Goal: Information Seeking & Learning: Learn about a topic

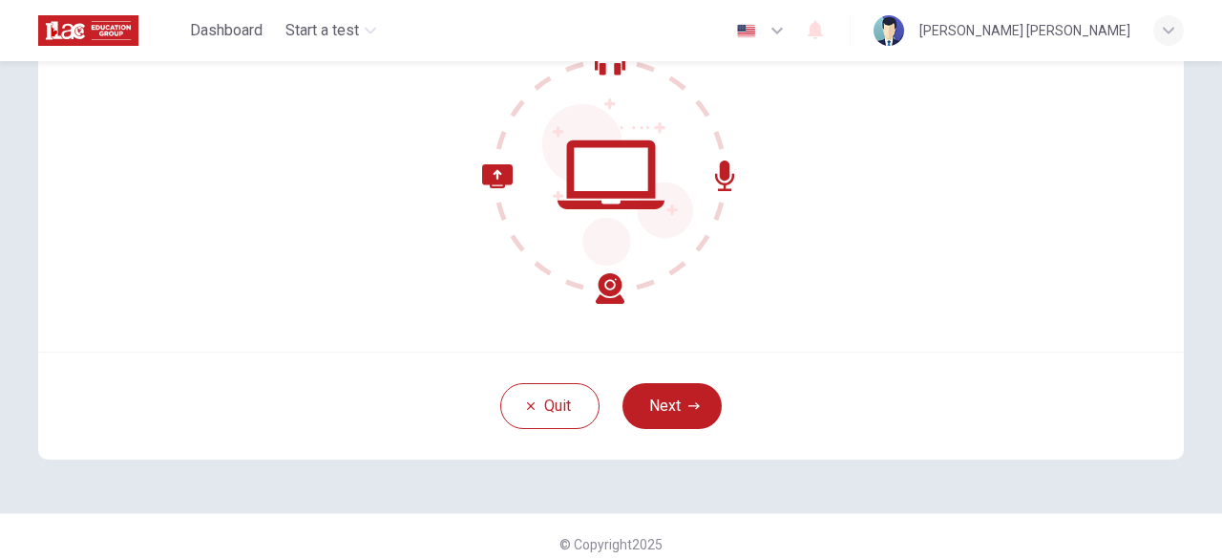
scroll to position [236, 0]
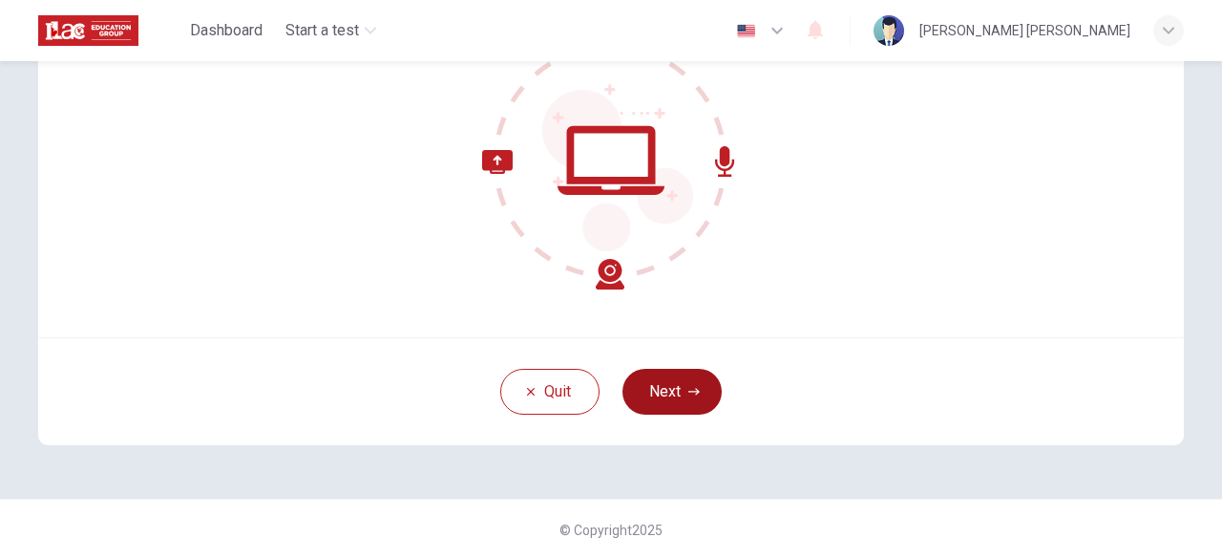
click at [662, 394] on button "Next" at bounding box center [672, 392] width 99 height 46
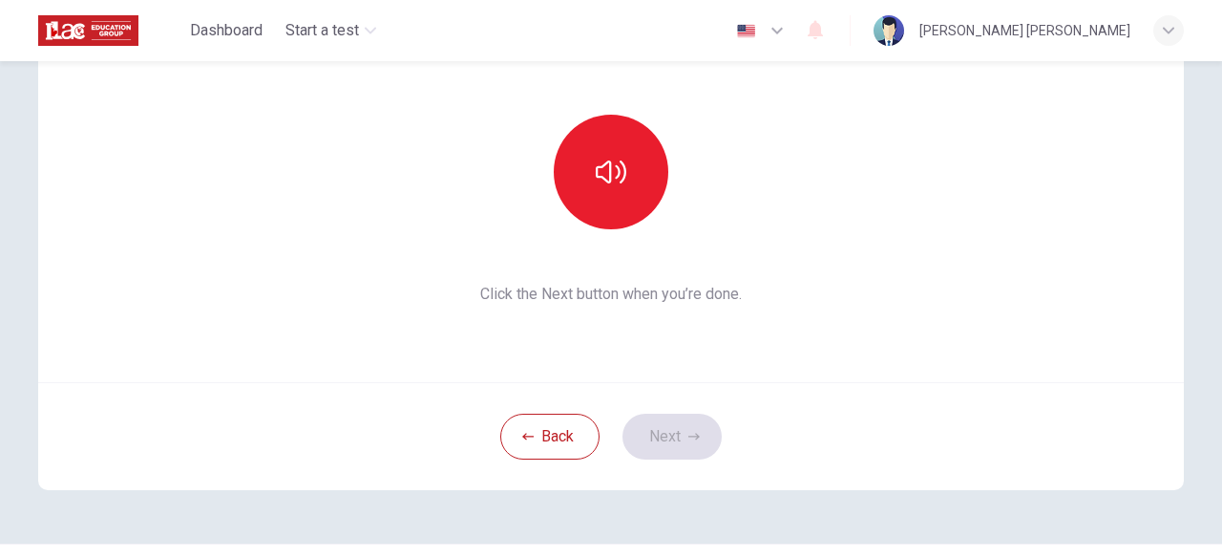
scroll to position [95, 0]
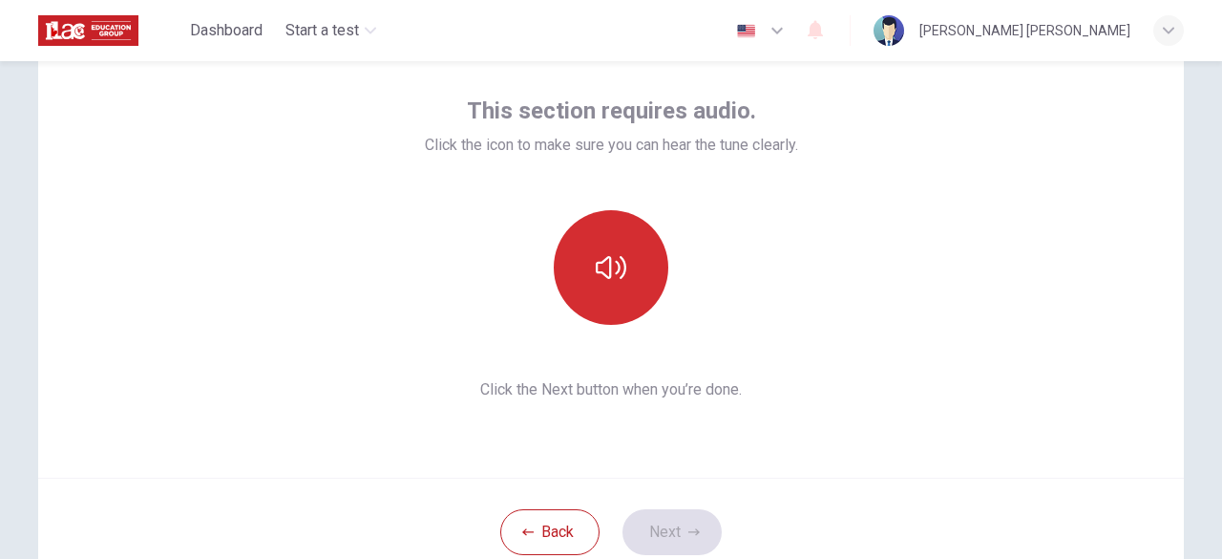
click at [613, 283] on button "button" at bounding box center [611, 267] width 115 height 115
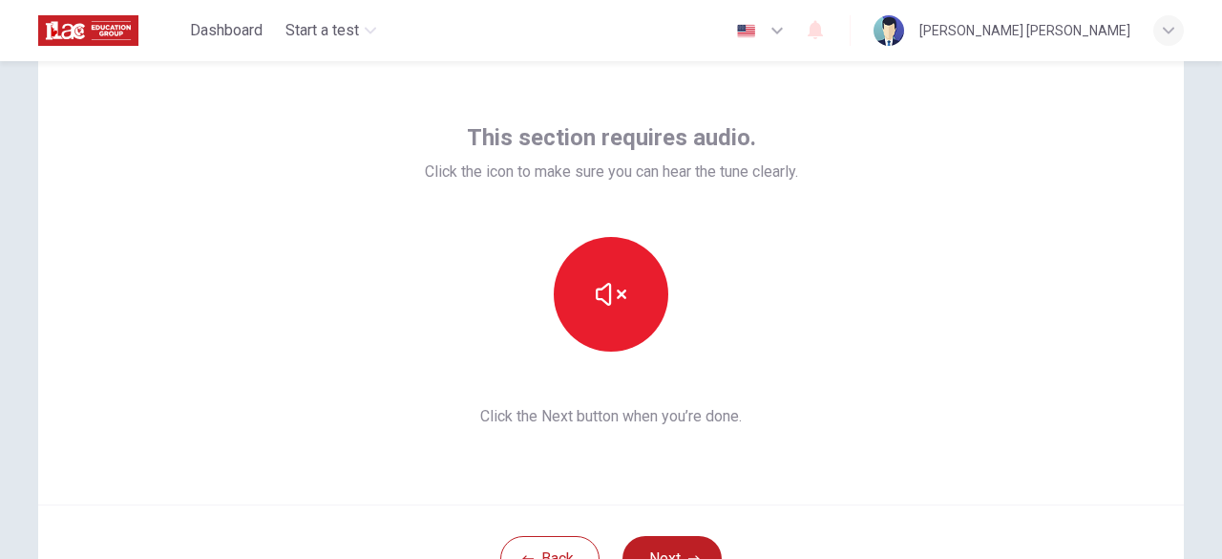
scroll to position [191, 0]
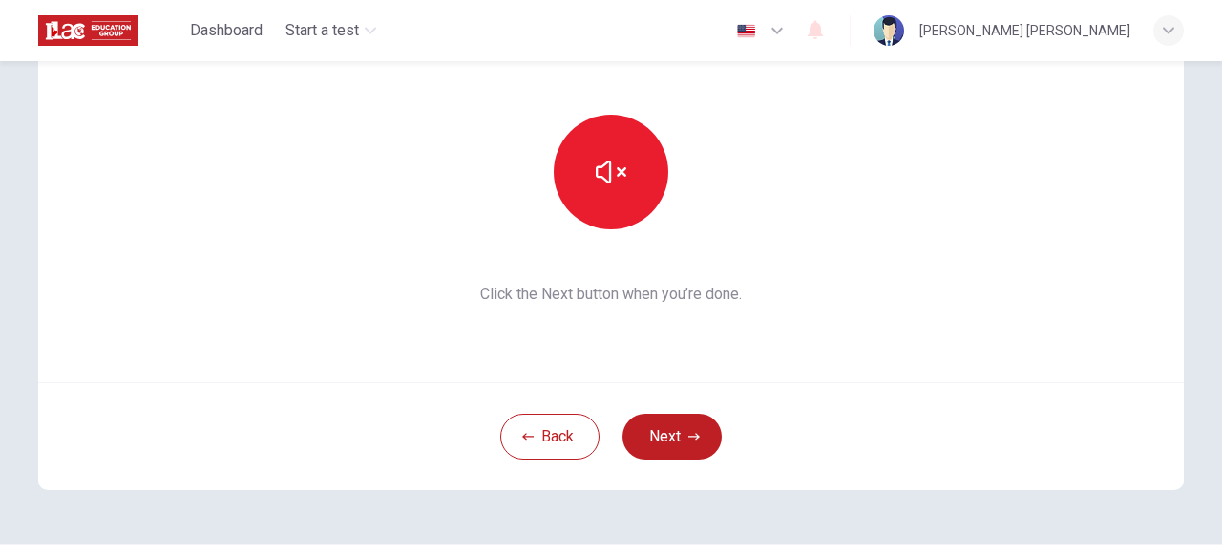
click at [706, 430] on button "Next" at bounding box center [672, 436] width 99 height 46
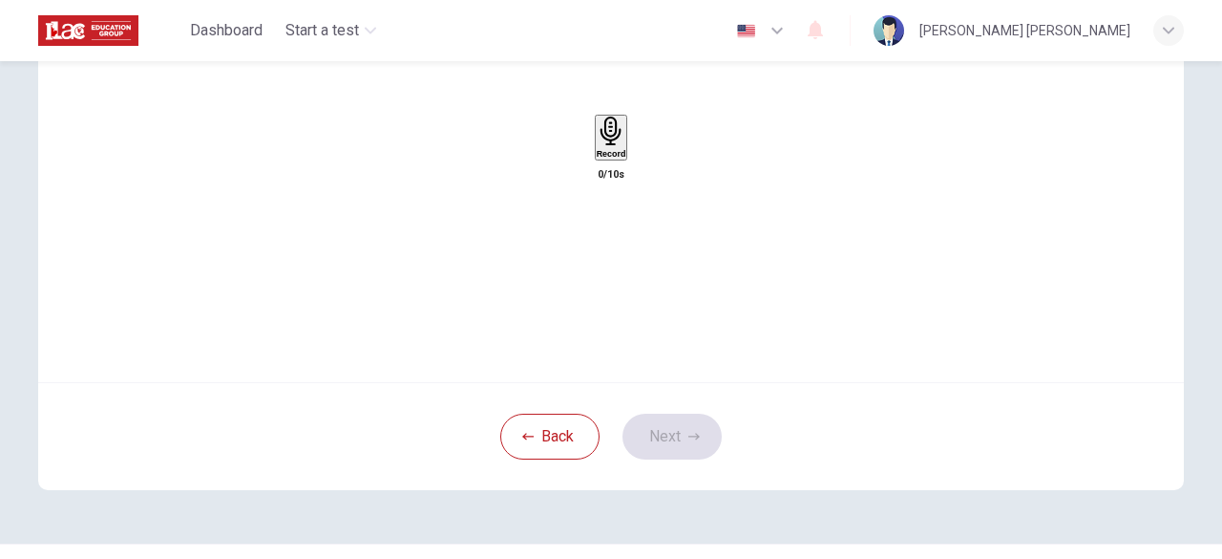
scroll to position [95, 0]
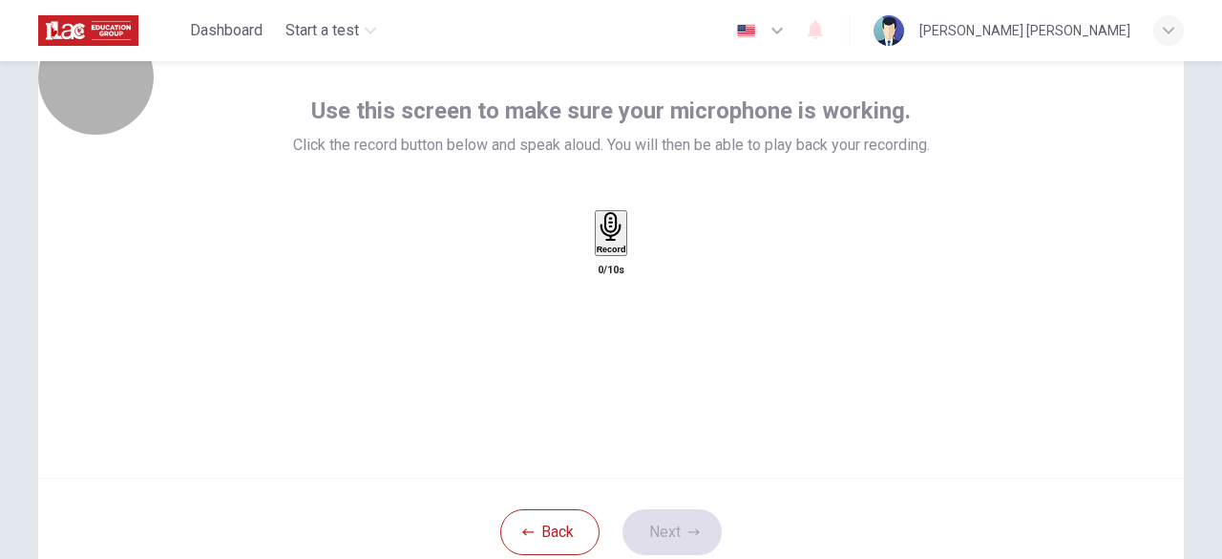
click at [626, 254] on div "Record" at bounding box center [612, 233] width 30 height 42
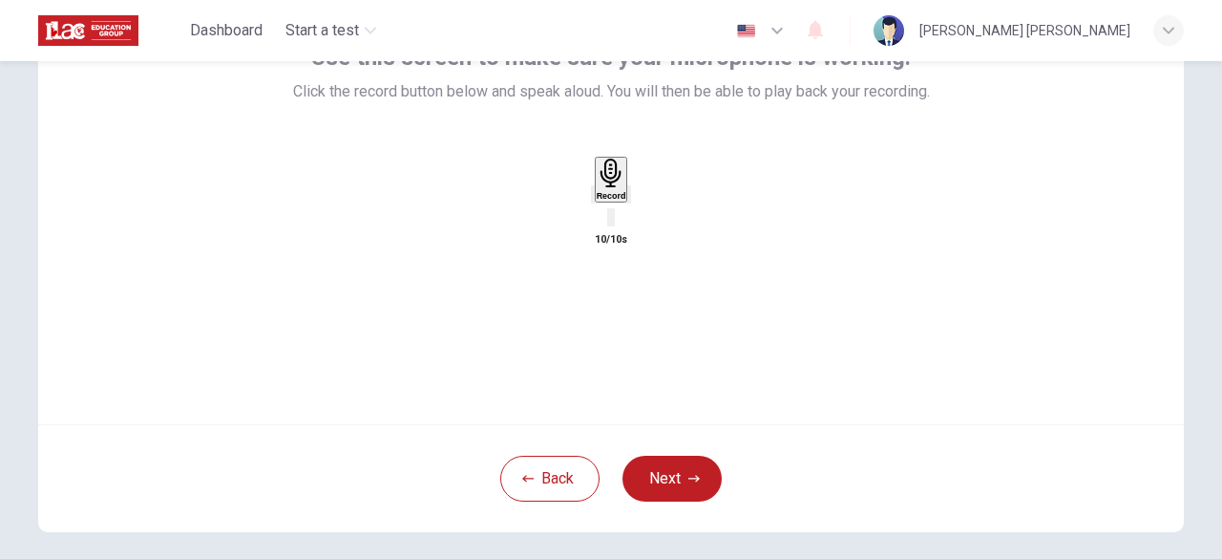
scroll to position [191, 0]
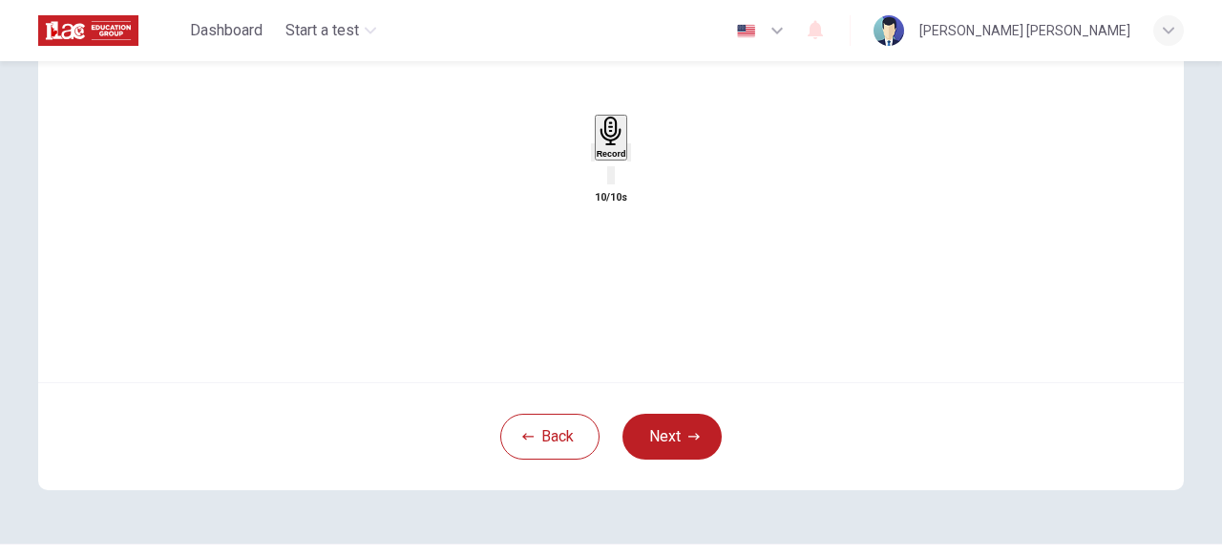
click at [629, 157] on icon "button" at bounding box center [629, 157] width 0 height 0
click at [689, 445] on button "Next" at bounding box center [672, 436] width 99 height 46
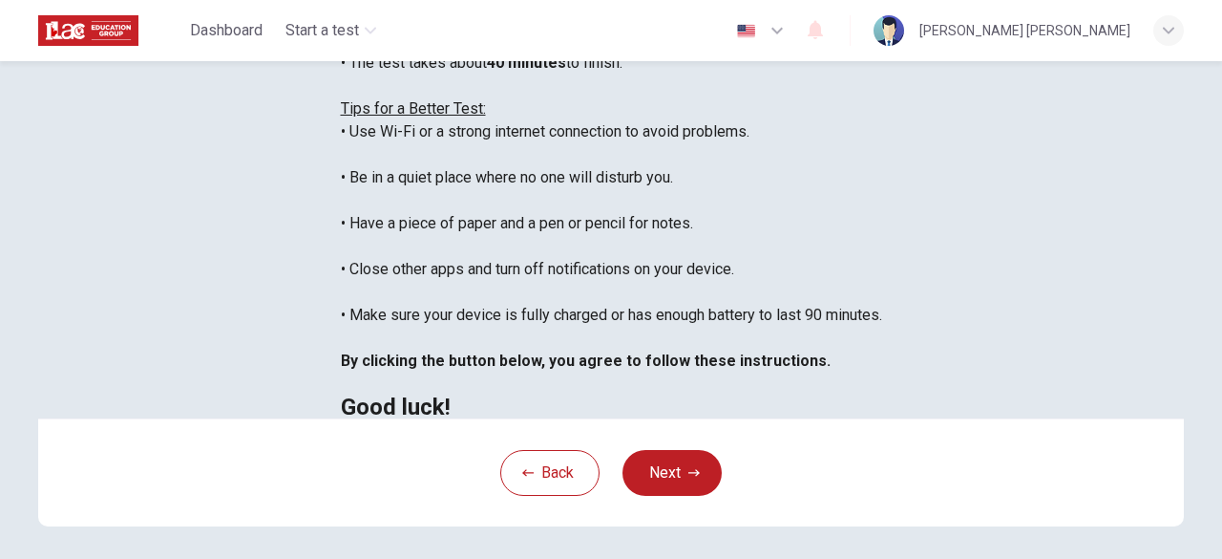
scroll to position [286, 0]
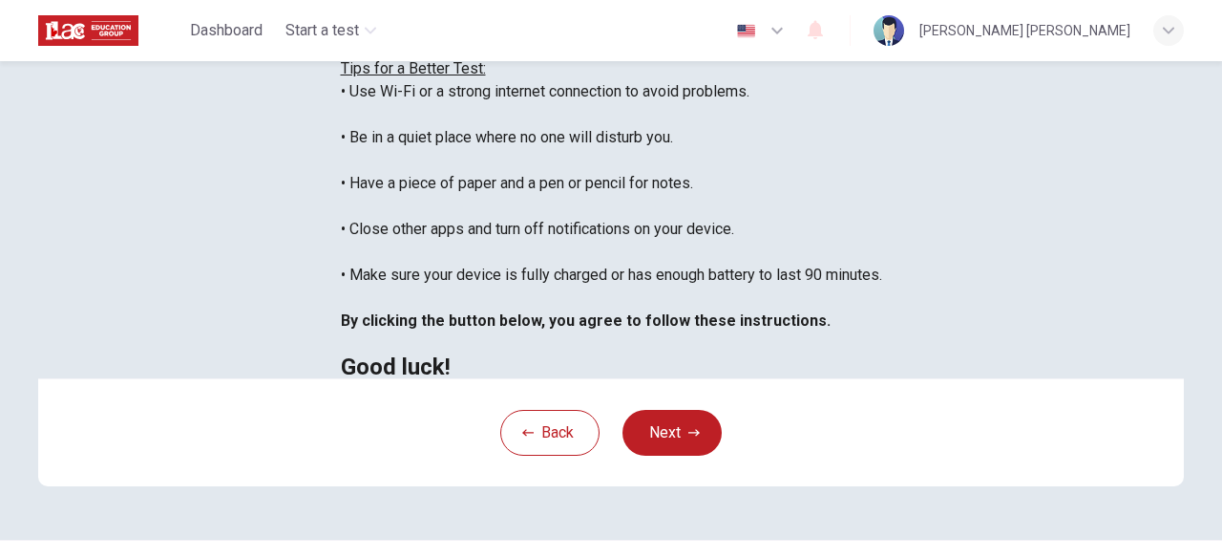
drag, startPoint x: 217, startPoint y: 377, endPoint x: 751, endPoint y: 385, distance: 533.8
click at [751, 378] on div "You are about to start a Placement Test . Before You Start the Test: • Once you…" at bounding box center [611, 114] width 541 height 527
copy div "Make sure your device is fully charged or has enough battery to last 90 minutes."
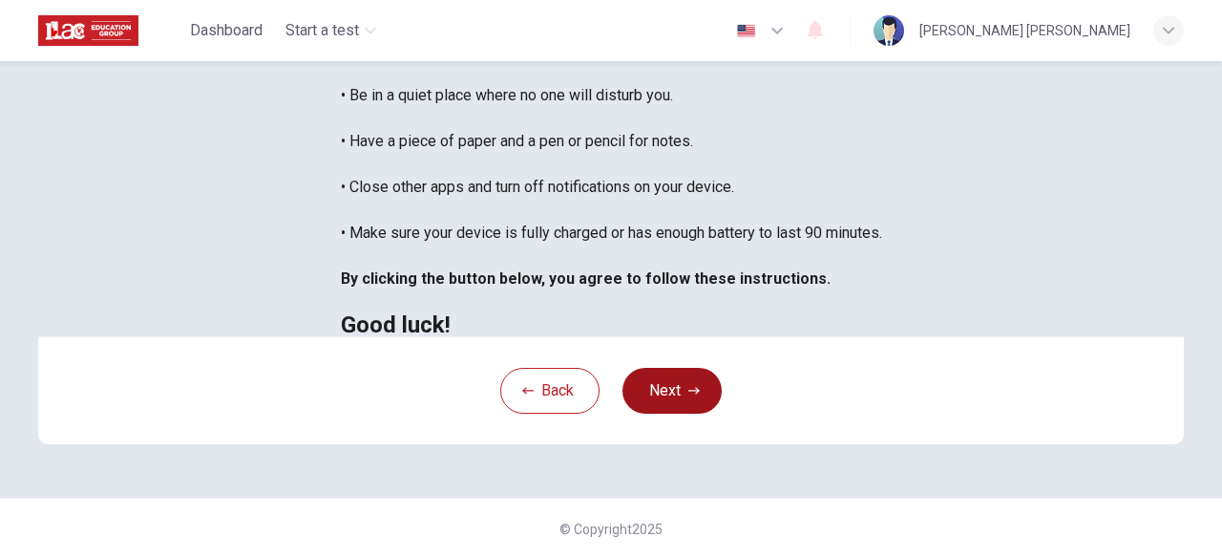
click at [673, 413] on button "Next" at bounding box center [672, 391] width 99 height 46
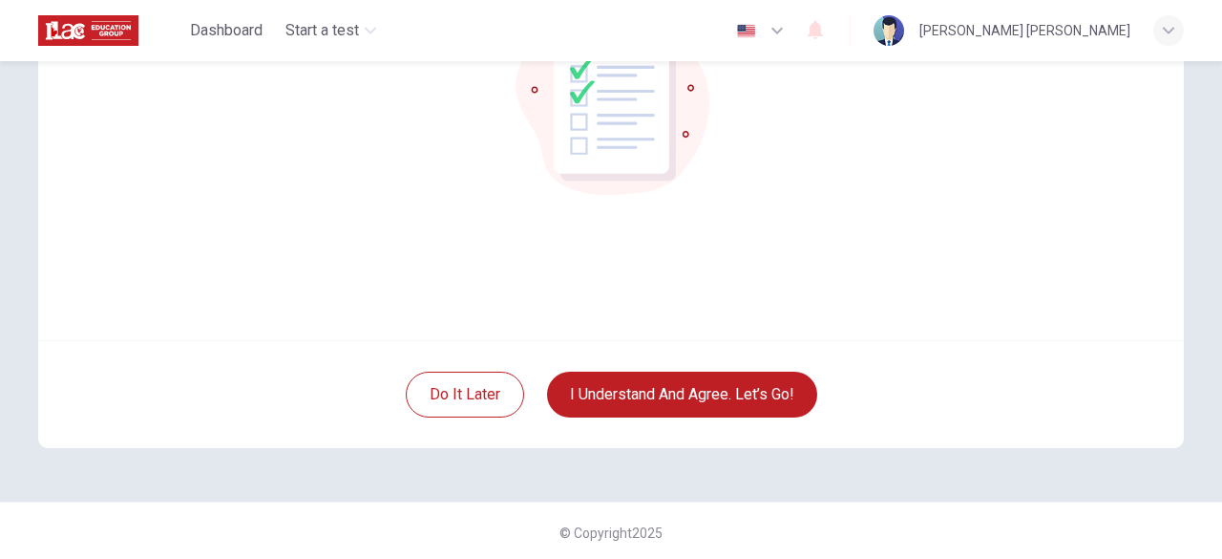
scroll to position [236, 0]
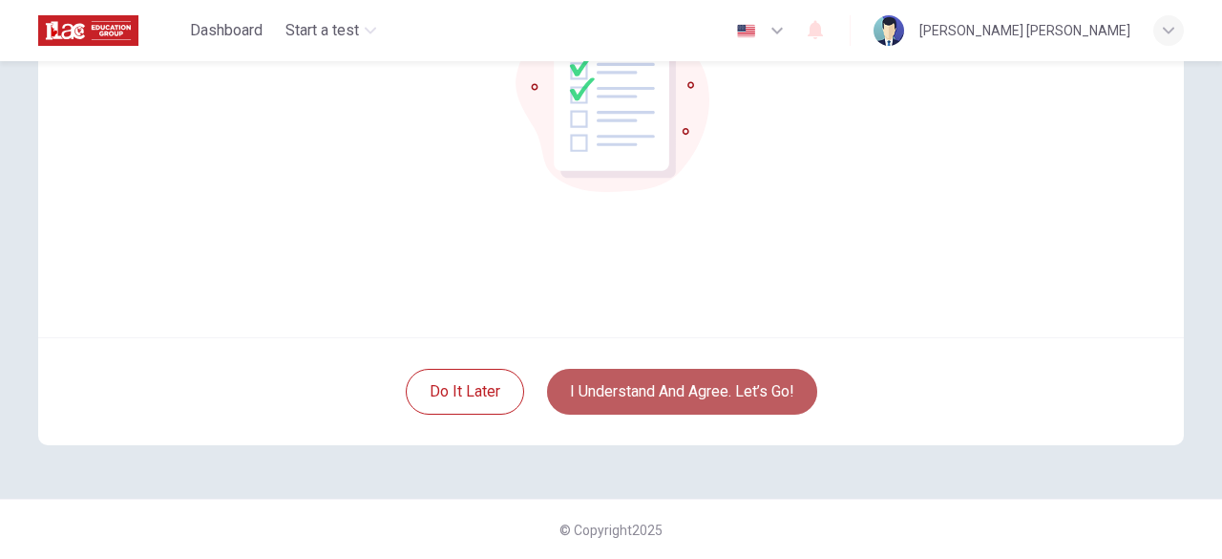
click at [786, 387] on button "I understand and agree. Let’s go!" at bounding box center [682, 392] width 270 height 46
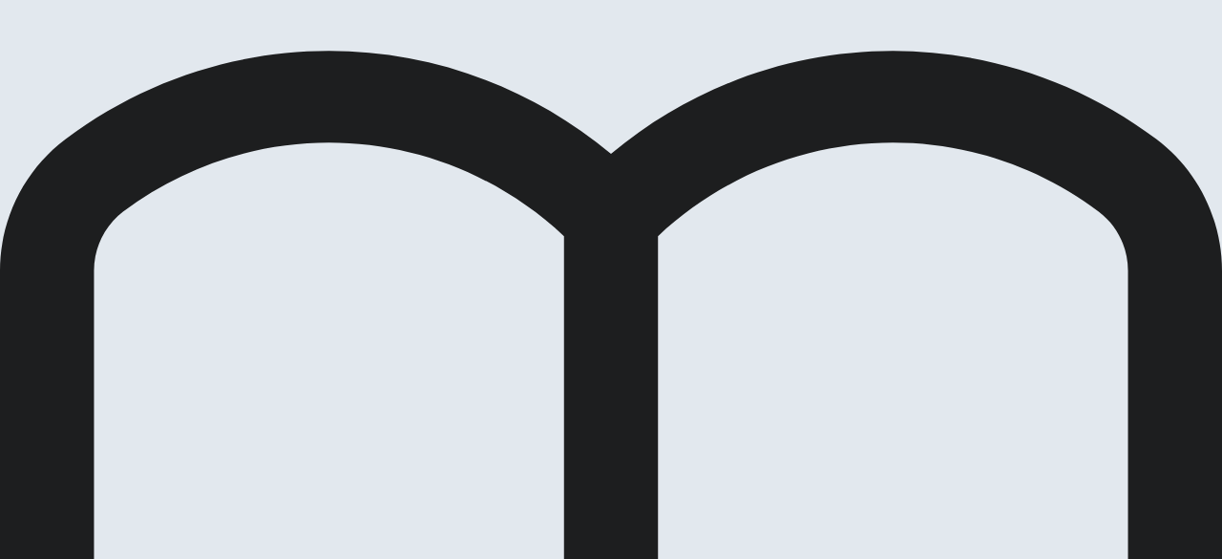
scroll to position [94, 0]
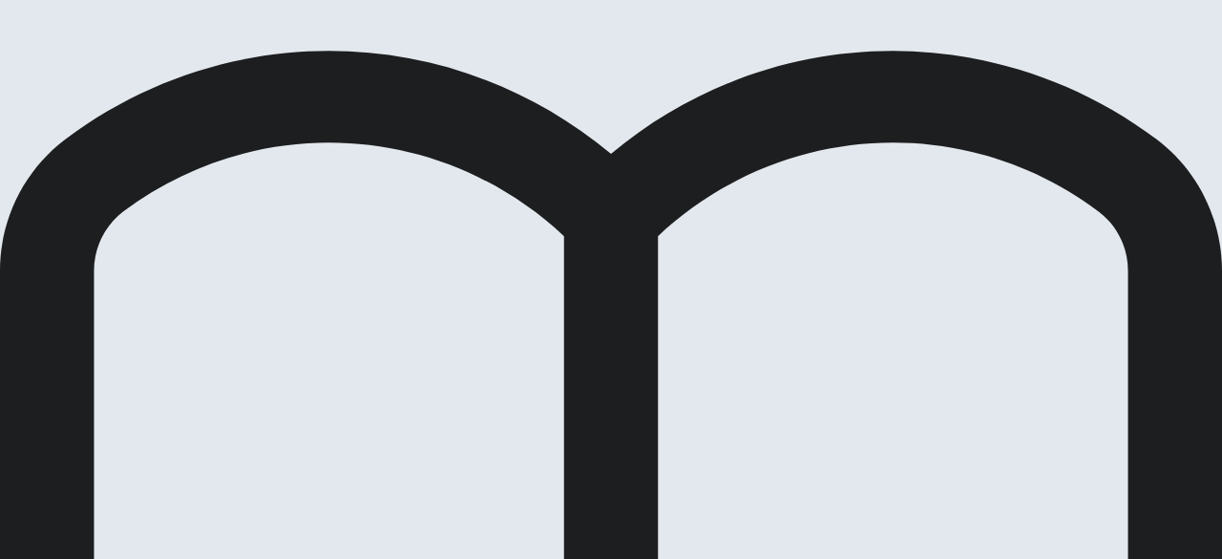
scroll to position [95, 0]
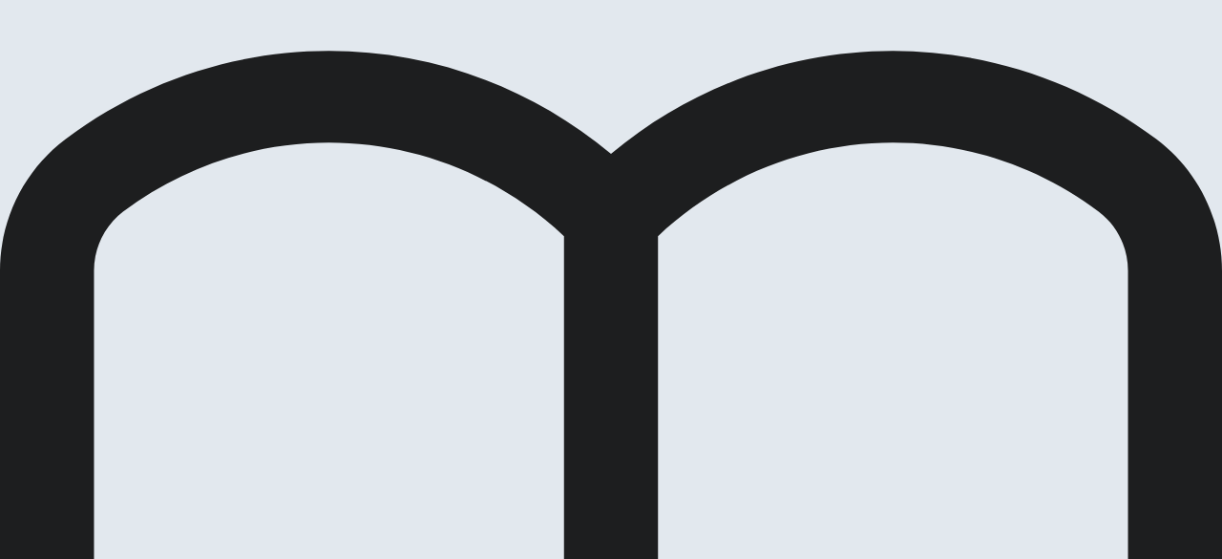
scroll to position [0, 0]
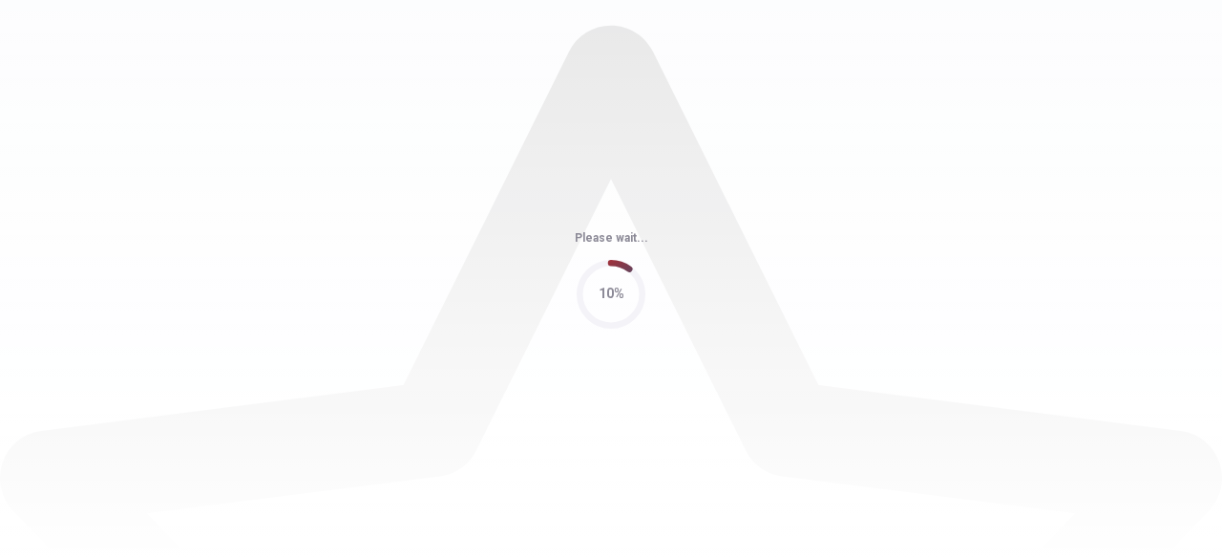
scroll to position [0, 0]
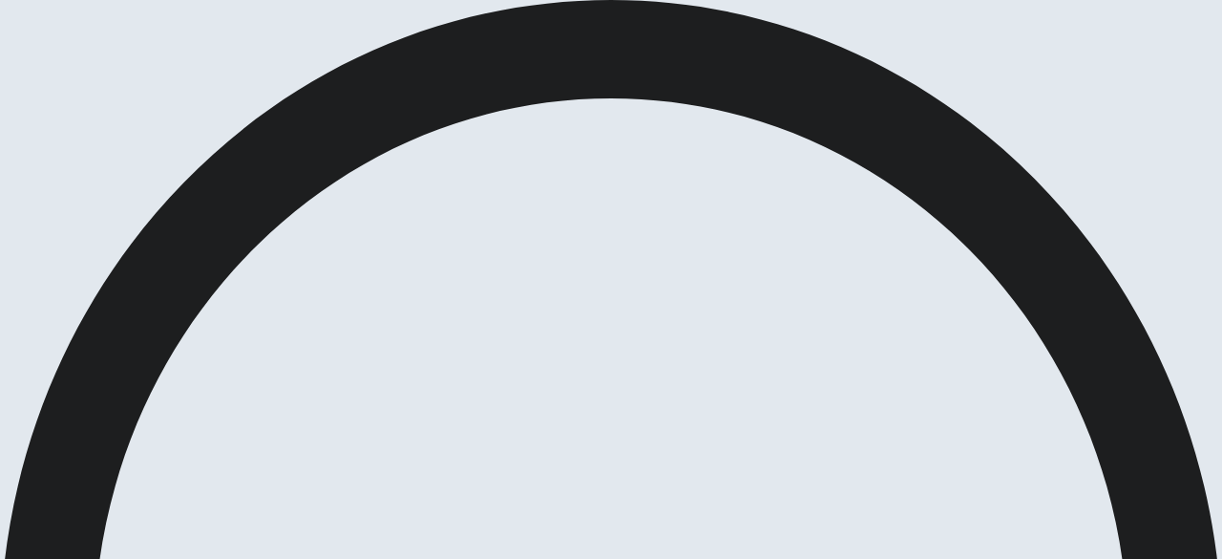
scroll to position [0, 0]
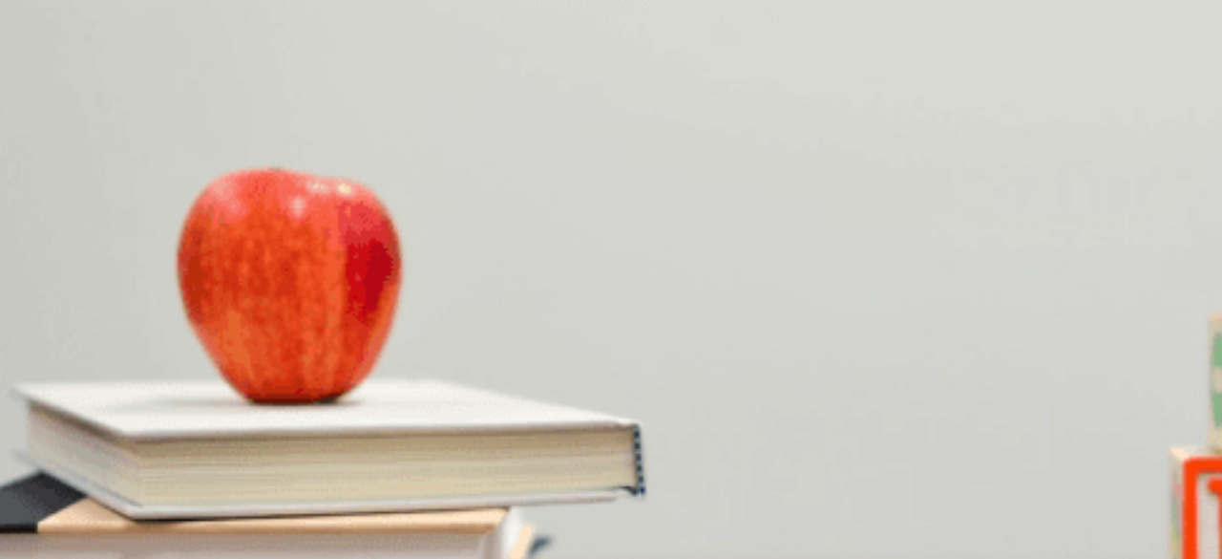
scroll to position [191, 0]
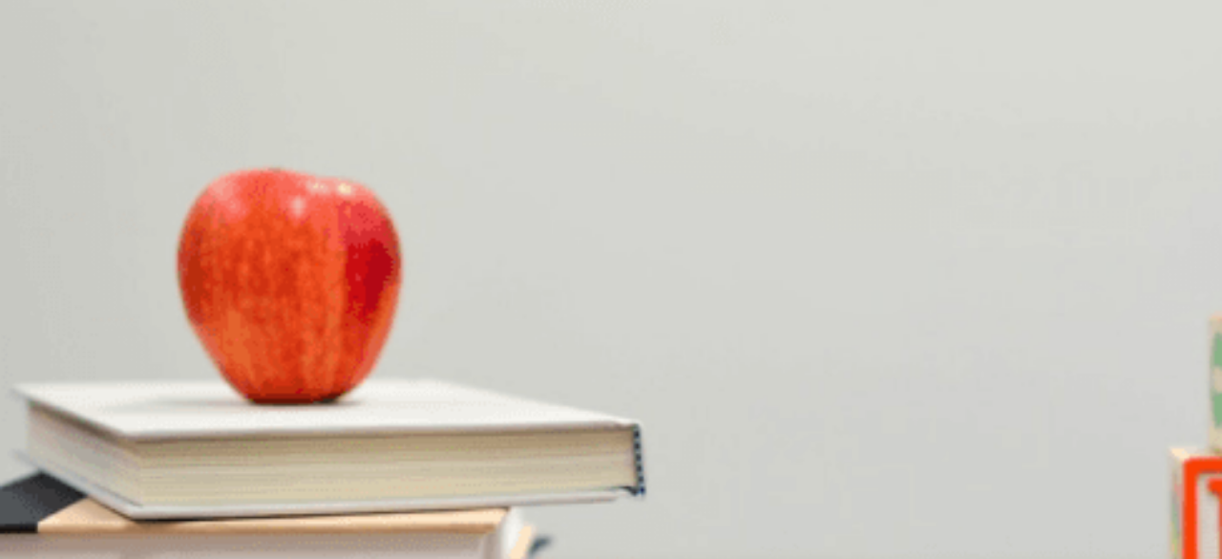
scroll to position [573, 0]
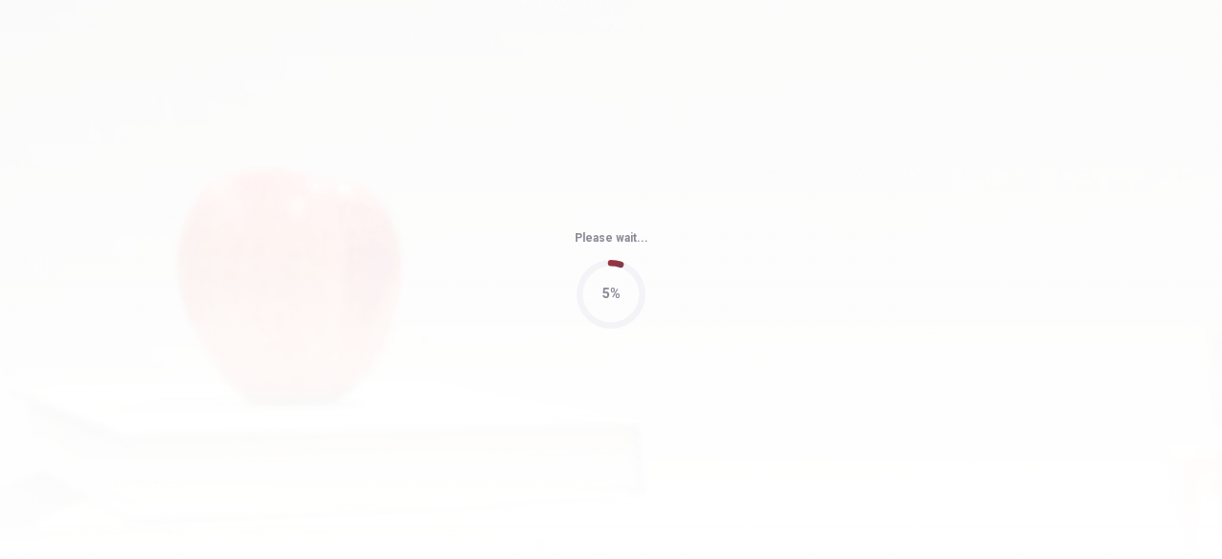
type input "66"
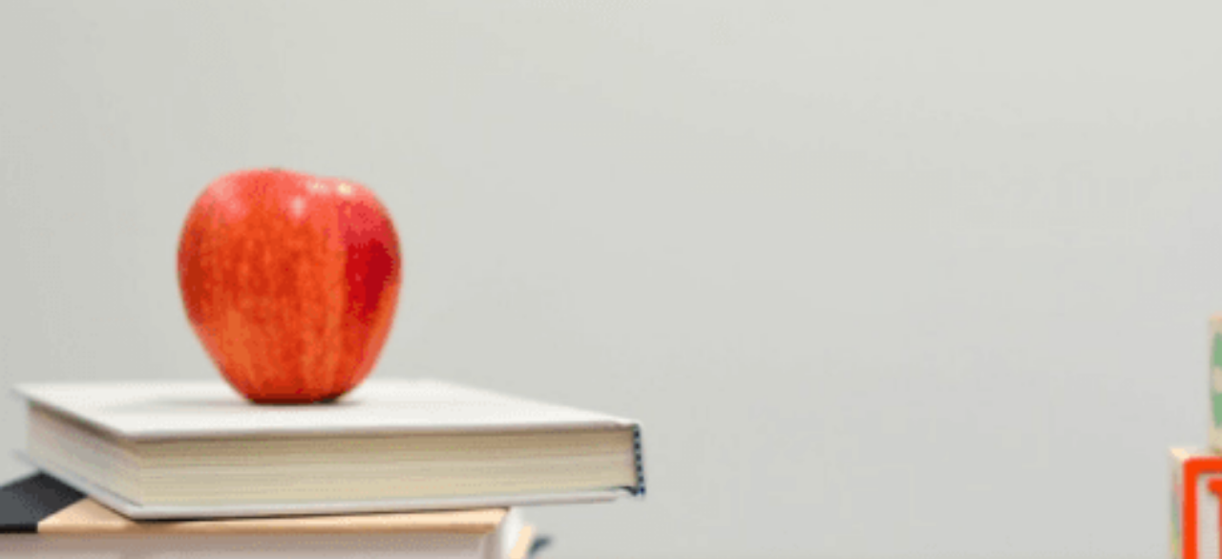
scroll to position [95, 0]
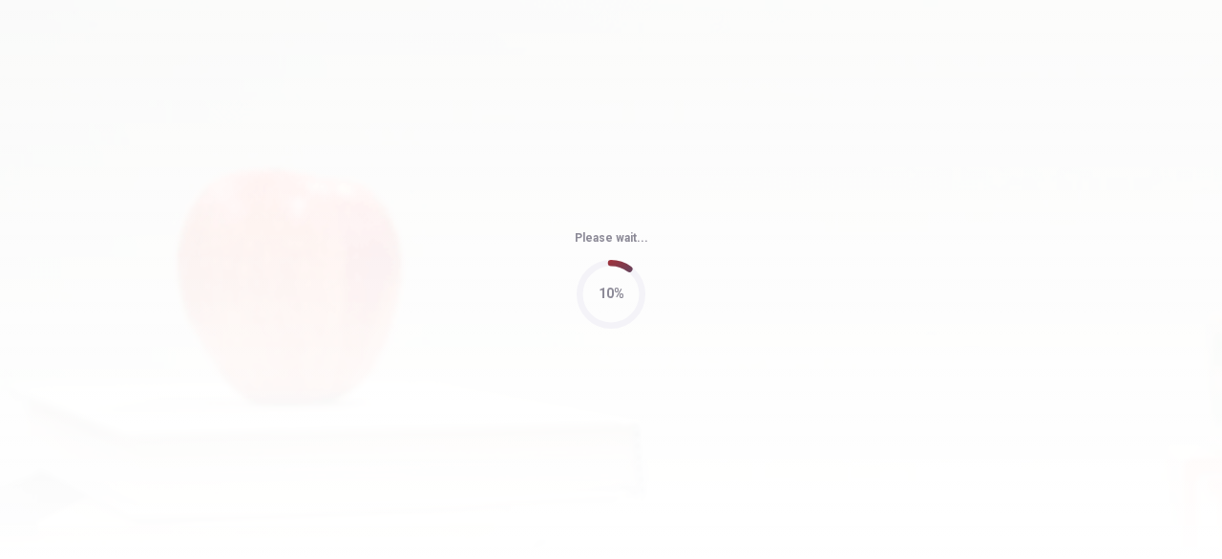
type input "99"
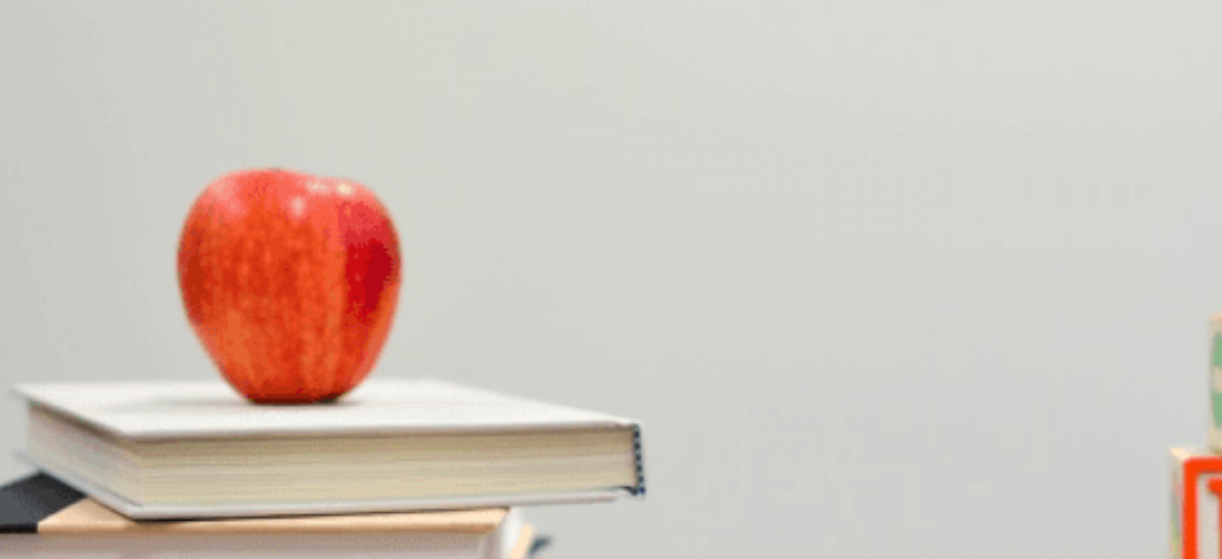
scroll to position [1050, 0]
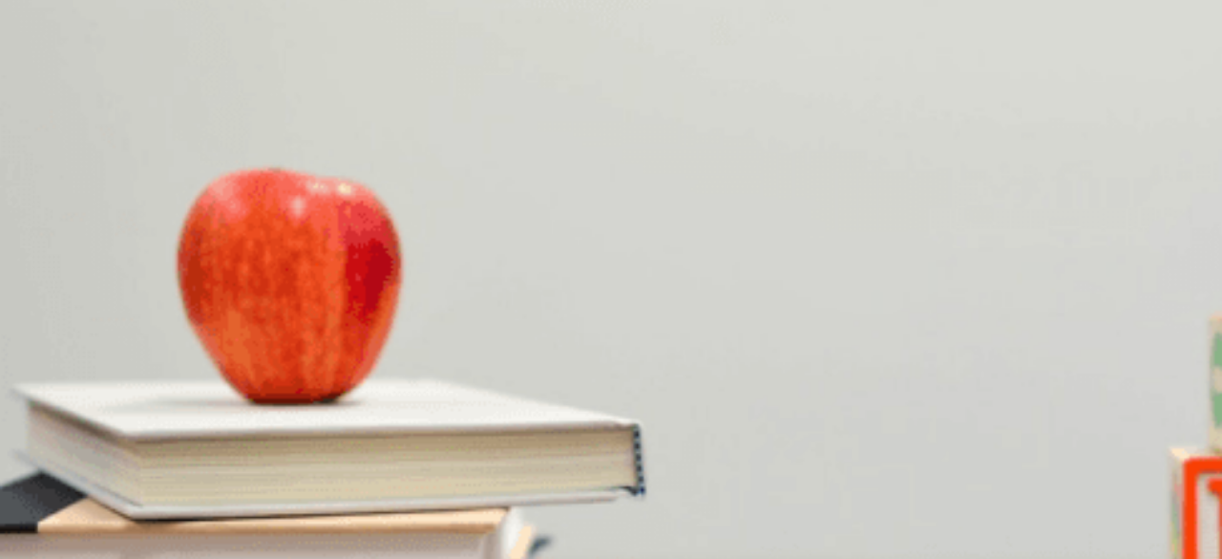
scroll to position [286, 0]
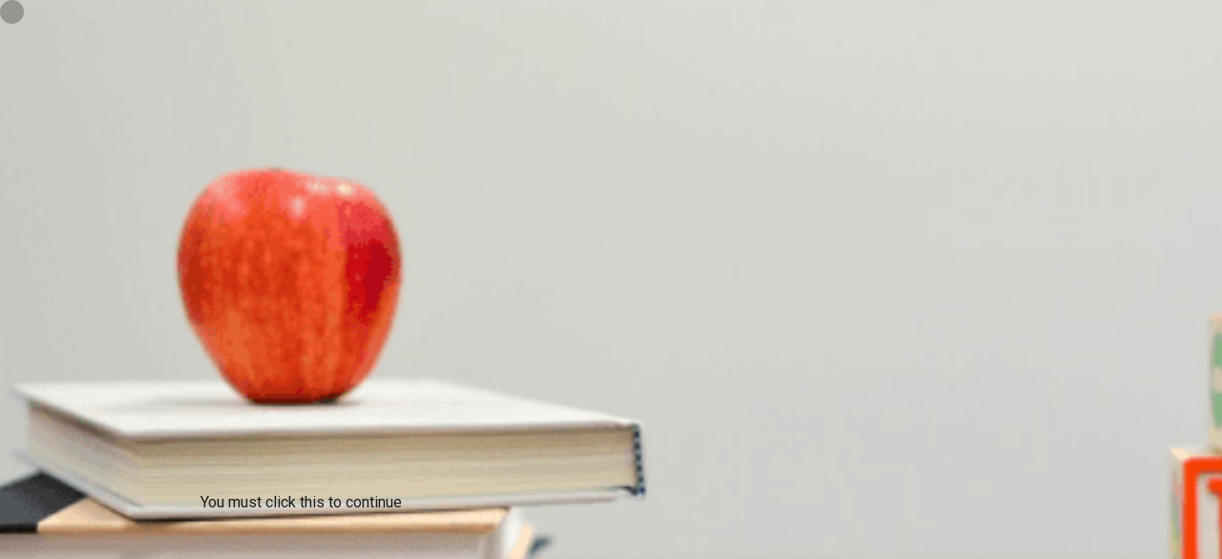
type input "0"
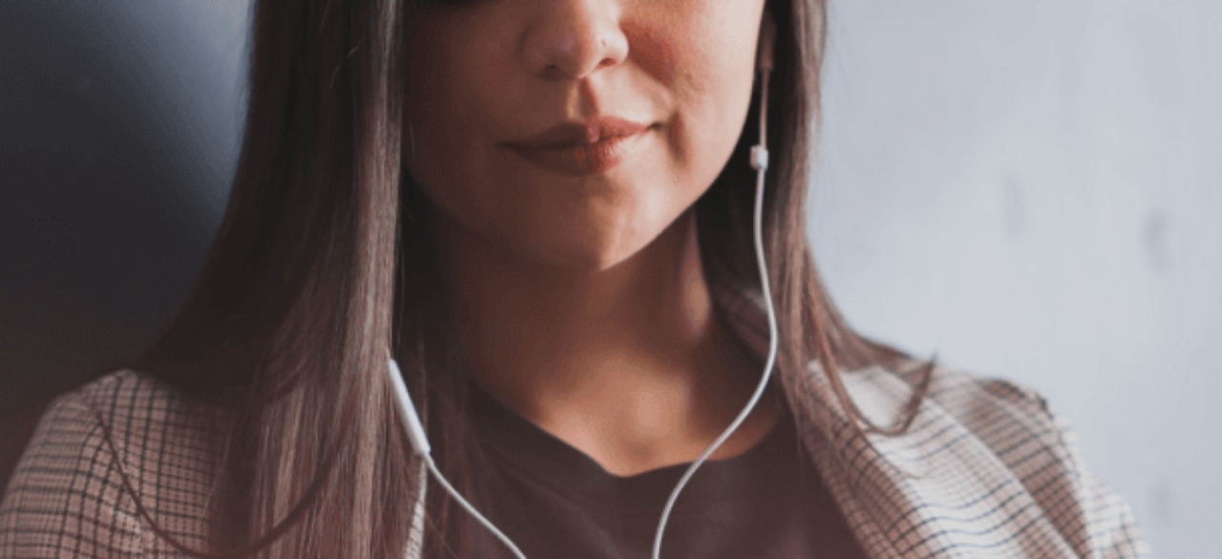
scroll to position [472, 0]
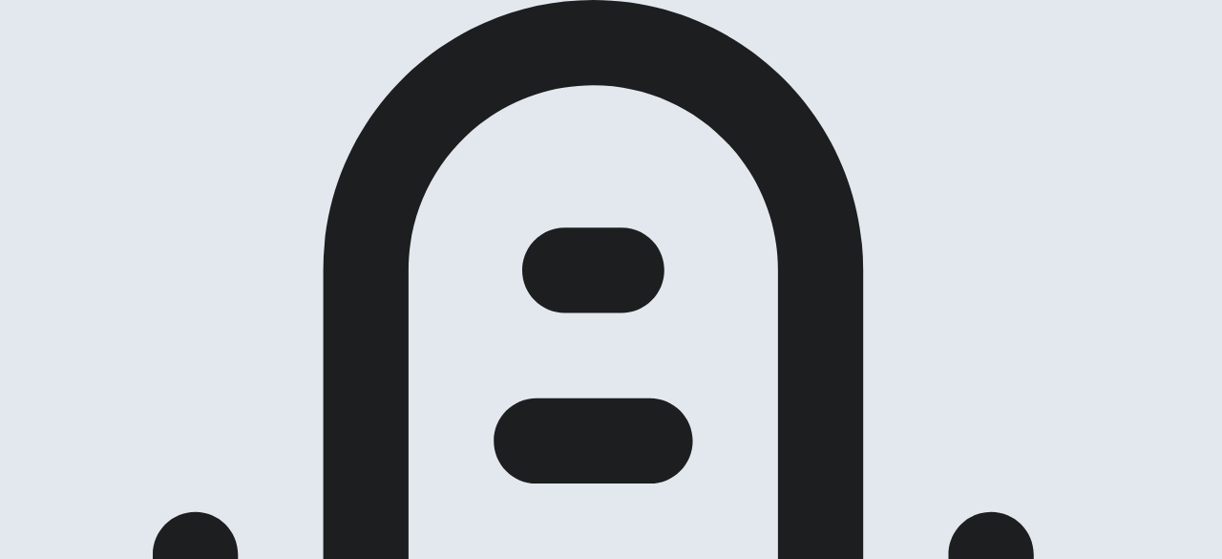
scroll to position [185, 0]
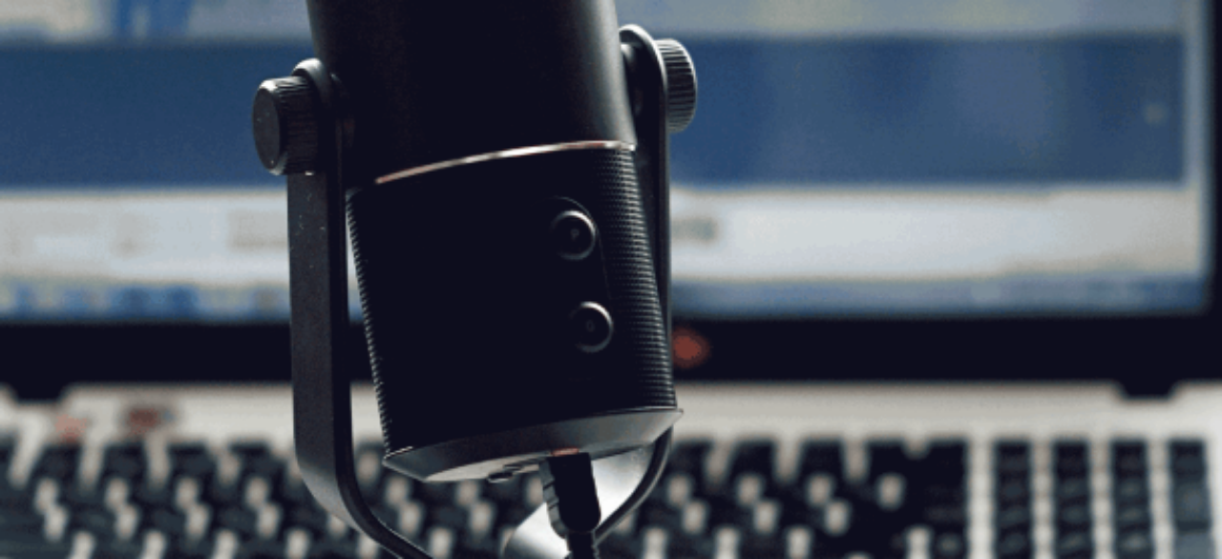
scroll to position [185, 0]
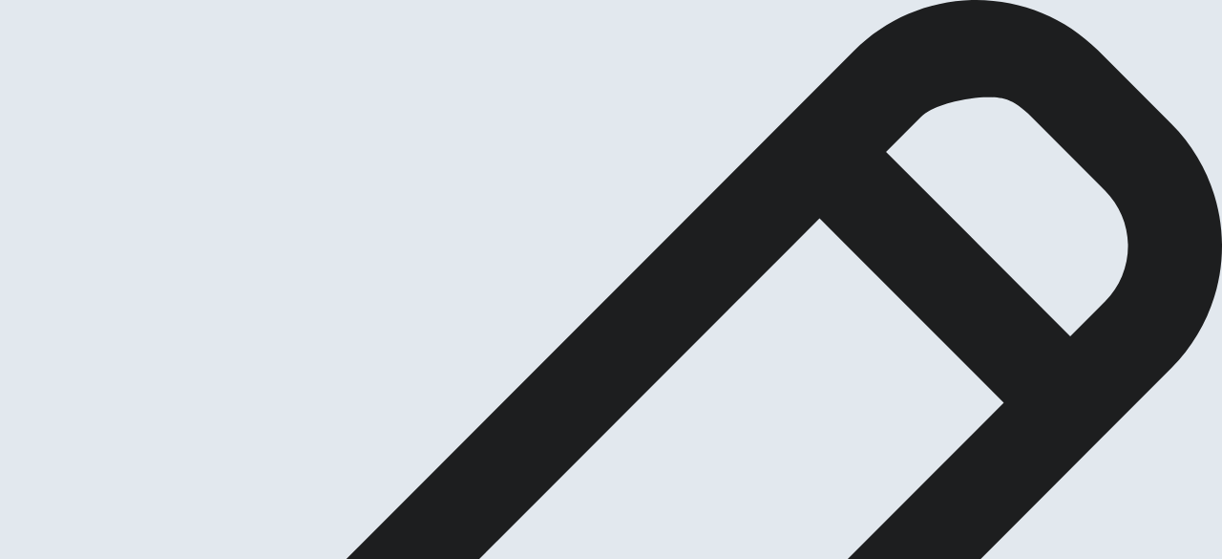
scroll to position [116, 0]
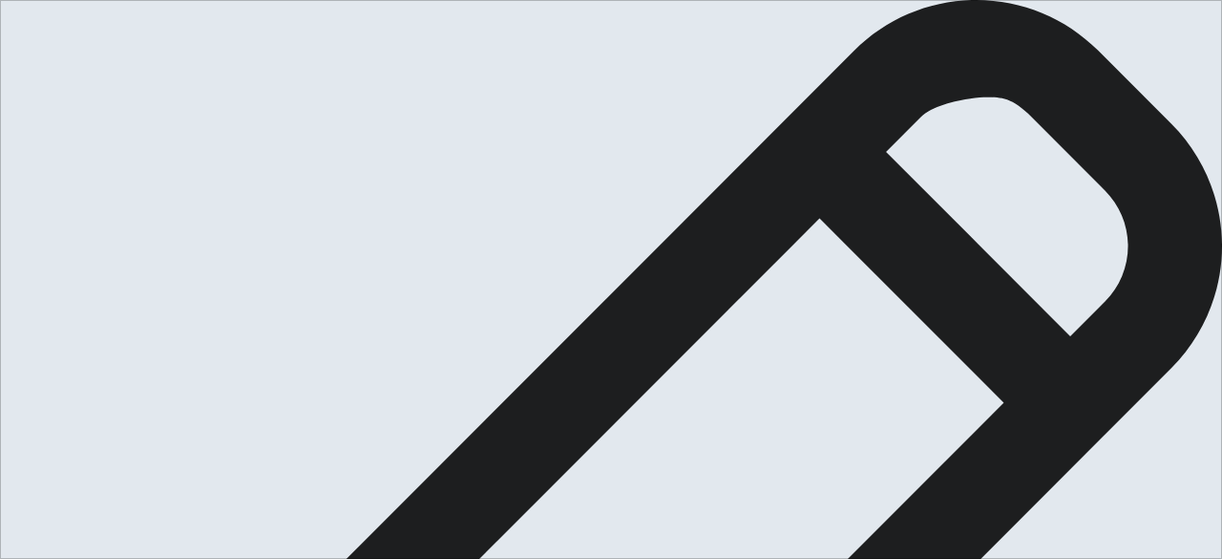
scroll to position [0, 0]
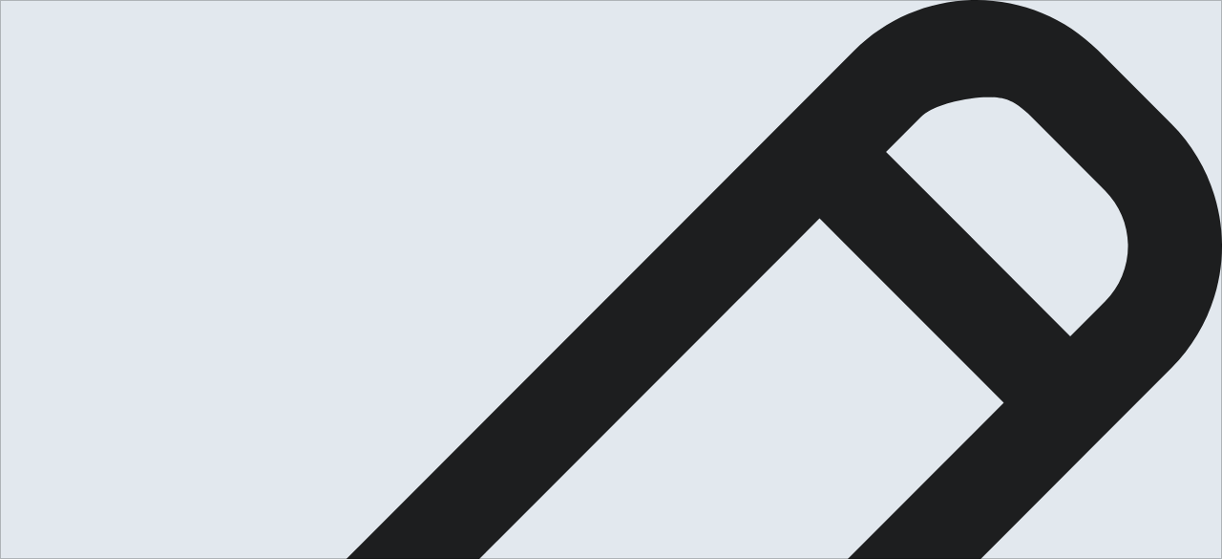
drag, startPoint x: 786, startPoint y: 323, endPoint x: 804, endPoint y: 322, distance: 18.2
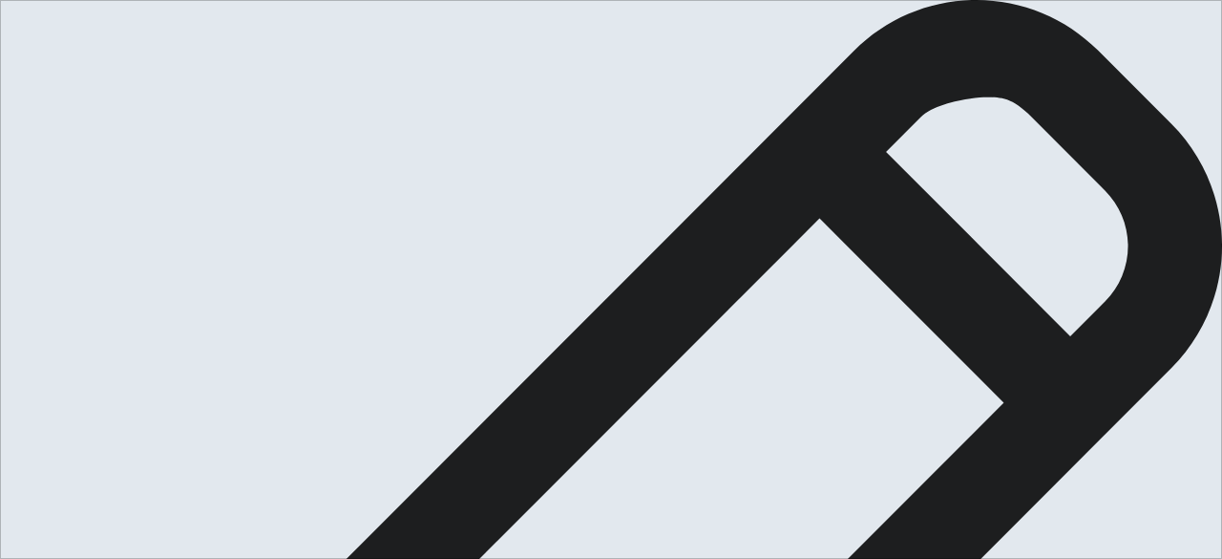
type textarea "I'd like to learn more English, because this is important both for my personal …"
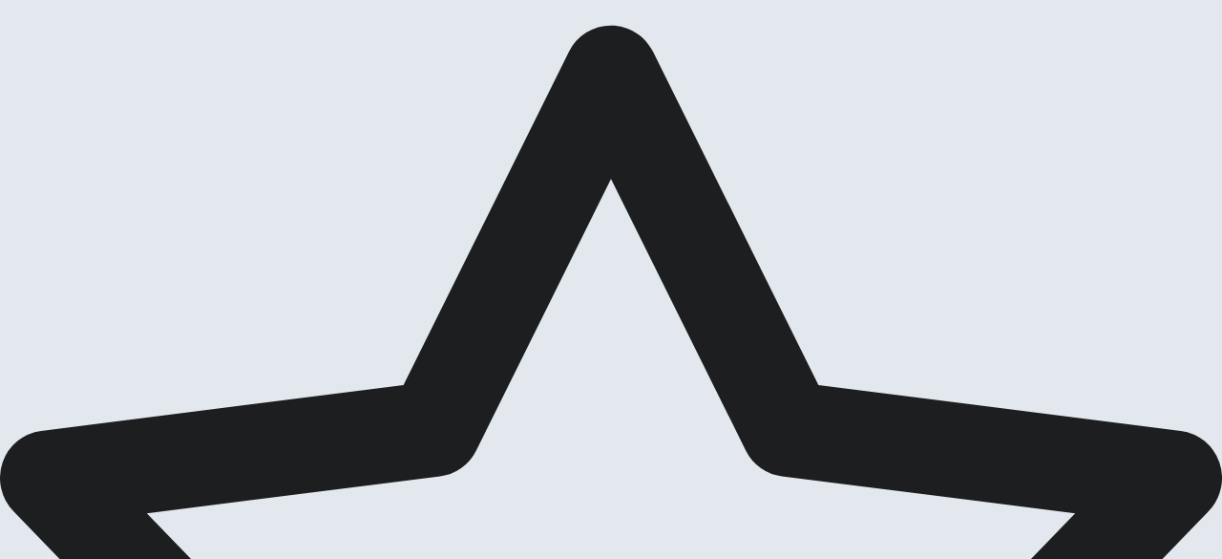
scroll to position [136, 0]
